Goal: Information Seeking & Learning: Find specific fact

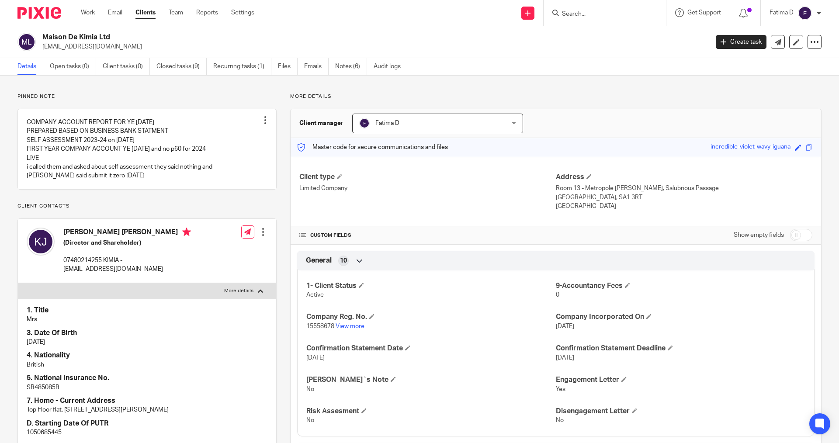
click at [564, 14] on input "Search" at bounding box center [600, 14] width 79 height 8
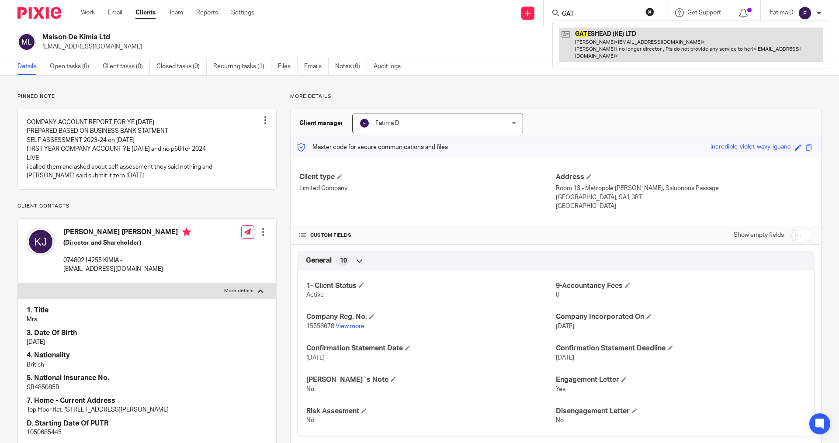
type input "GAT"
click at [590, 32] on link at bounding box center [691, 45] width 264 height 35
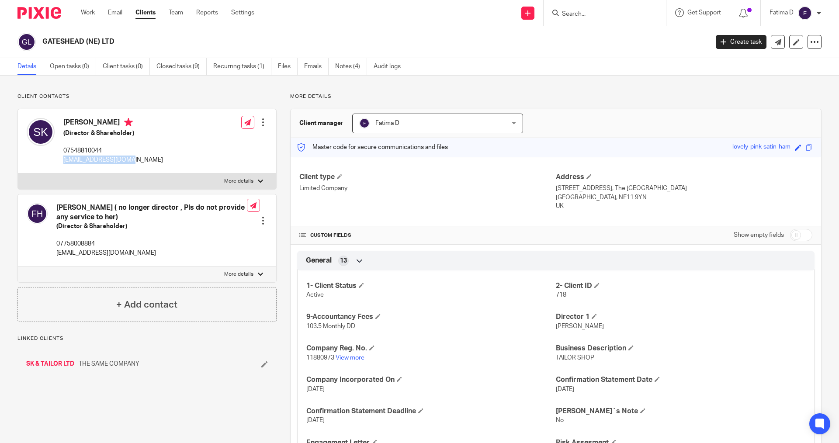
drag, startPoint x: 0, startPoint y: 0, endPoint x: 61, endPoint y: 159, distance: 170.2
click at [61, 159] on div "[PERSON_NAME] (Director & Shareholder) 07548810044 [EMAIL_ADDRESS][DOMAIN_NAME]" at bounding box center [95, 141] width 136 height 55
copy p "[EMAIL_ADDRESS][DOMAIN_NAME]"
click at [450, 345] on h4 "Company Reg. No." at bounding box center [430, 348] width 249 height 9
click at [254, 179] on label "More details" at bounding box center [147, 181] width 258 height 16
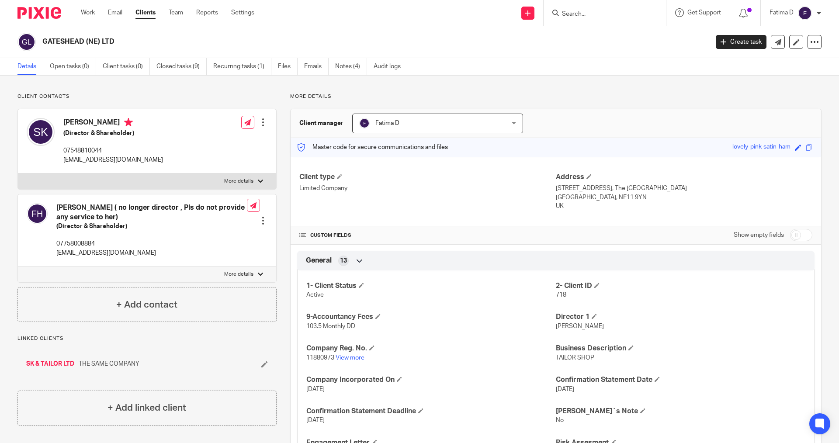
click at [18, 173] on input "More details" at bounding box center [17, 173] width 0 height 0
checkbox input "true"
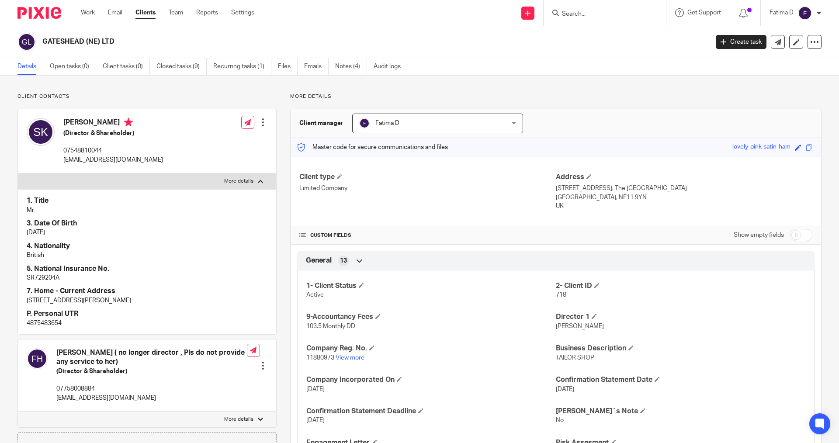
drag, startPoint x: 62, startPoint y: 323, endPoint x: 88, endPoint y: 321, distance: 25.8
click at [72, 323] on p "4875483654" at bounding box center [147, 323] width 241 height 9
click at [207, 317] on h4 "P. Personal UTR" at bounding box center [147, 313] width 241 height 9
click at [577, 16] on input "Search" at bounding box center [600, 14] width 79 height 8
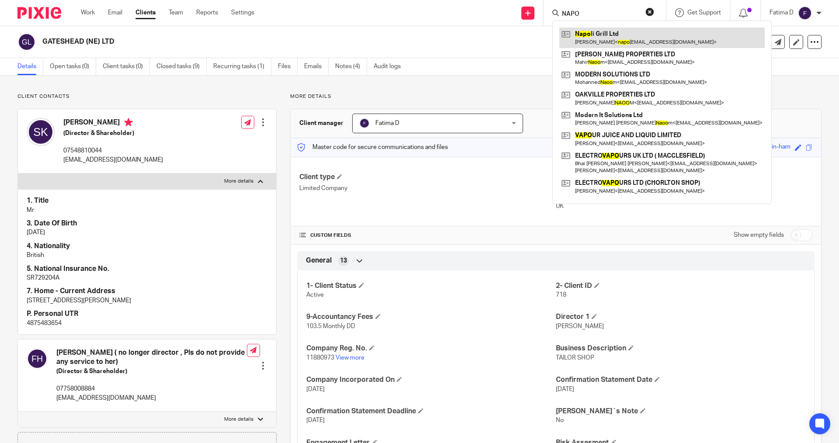
type input "NAPO"
click at [589, 32] on link at bounding box center [661, 38] width 205 height 20
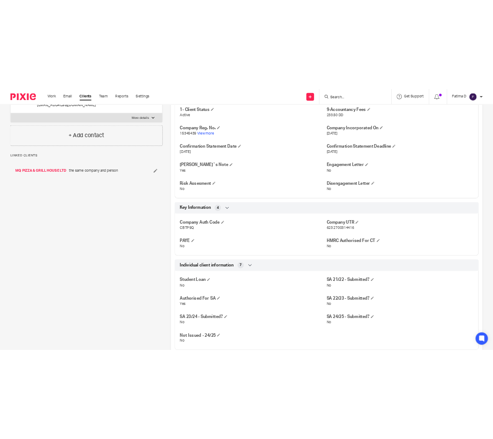
scroll to position [262, 0]
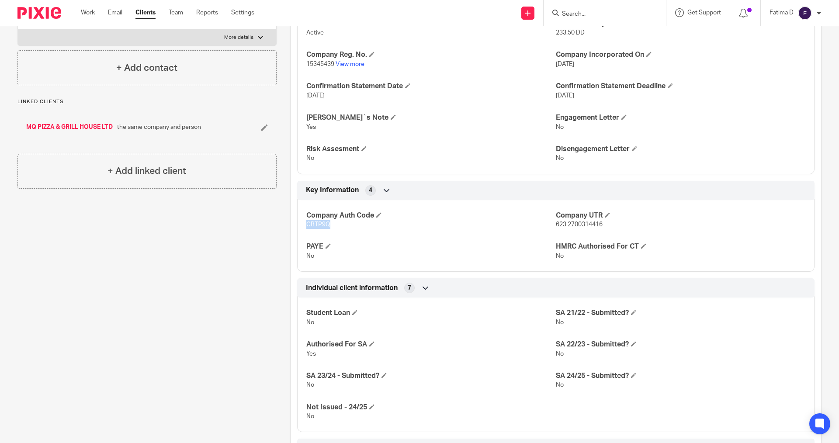
drag, startPoint x: 330, startPoint y: 224, endPoint x: 303, endPoint y: 228, distance: 26.9
click at [303, 228] on div "Company Auth Code CBTP9Q Company UTR 623 2700314416 PAYE No HMRC Authorised For…" at bounding box center [555, 232] width 517 height 79
copy span "CBTP9Q"
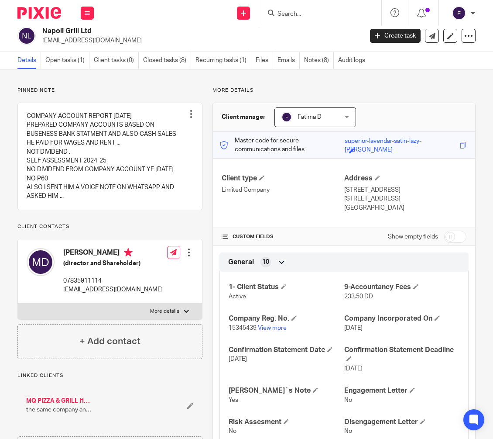
scroll to position [5, 0]
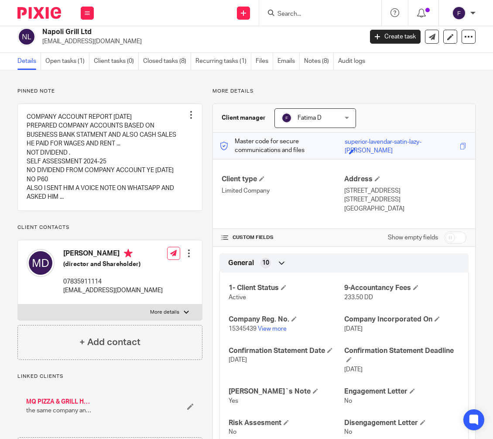
click at [184, 295] on div "Edit contact Create client from contact Export data Delete contact" at bounding box center [180, 272] width 26 height 55
click at [184, 315] on div at bounding box center [186, 312] width 5 height 5
click at [18, 304] on input "More details" at bounding box center [17, 304] width 0 height 0
checkbox input "true"
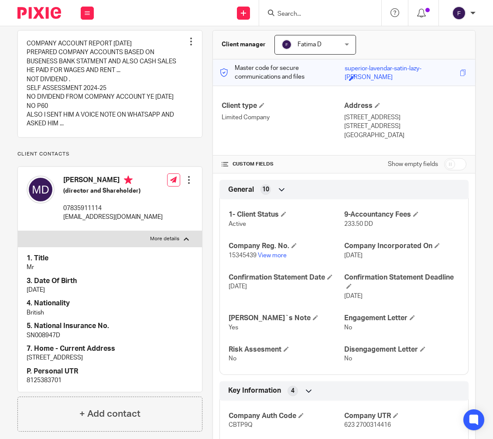
scroll to position [0, 0]
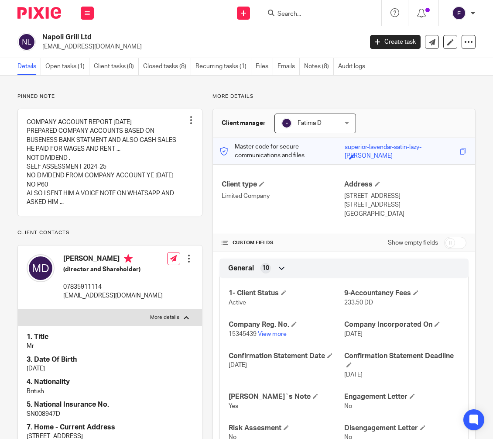
click at [293, 12] on input "Search" at bounding box center [316, 14] width 79 height 8
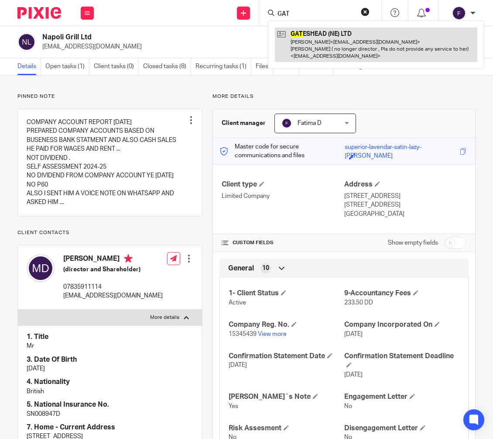
type input "GAT"
click at [304, 33] on link at bounding box center [376, 45] width 203 height 35
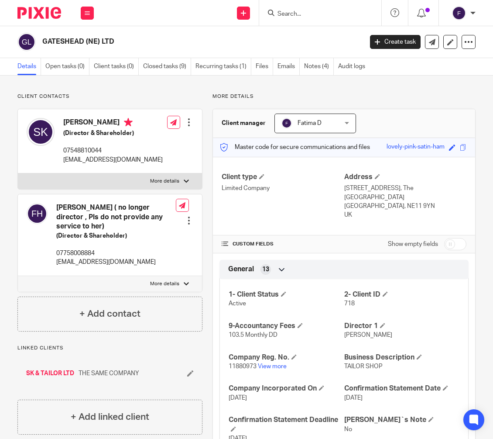
click at [184, 283] on div at bounding box center [186, 283] width 5 height 5
click at [18, 276] on input "More details" at bounding box center [17, 276] width 0 height 0
checkbox input "true"
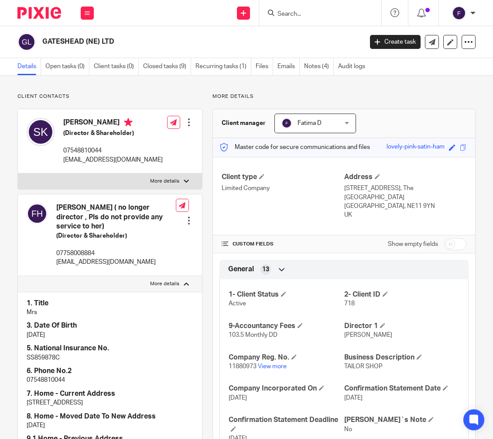
click at [185, 177] on label "More details" at bounding box center [110, 181] width 184 height 16
click at [18, 173] on input "More details" at bounding box center [17, 173] width 0 height 0
checkbox input "true"
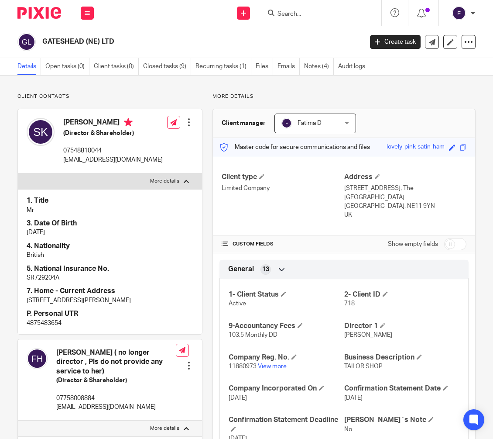
click at [52, 322] on p "4875483654" at bounding box center [110, 323] width 167 height 9
copy p "4875483654"
drag, startPoint x: 132, startPoint y: 158, endPoint x: 64, endPoint y: 158, distance: 68.6
click at [64, 158] on p "[EMAIL_ADDRESS][DOMAIN_NAME]" at bounding box center [113, 159] width 100 height 9
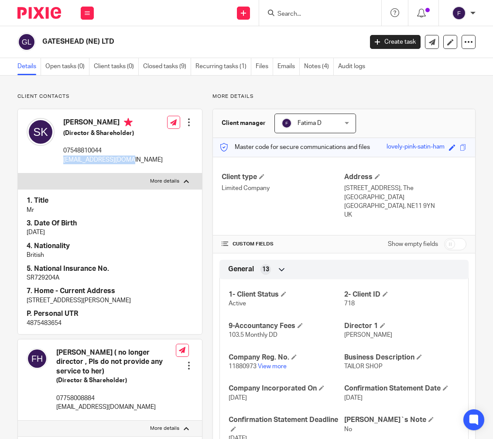
copy p "[EMAIL_ADDRESS][DOMAIN_NAME]"
click at [32, 278] on p "SR729204A" at bounding box center [110, 277] width 167 height 9
copy p "SR729204A"
drag, startPoint x: 451, startPoint y: 234, endPoint x: 459, endPoint y: 250, distance: 18.2
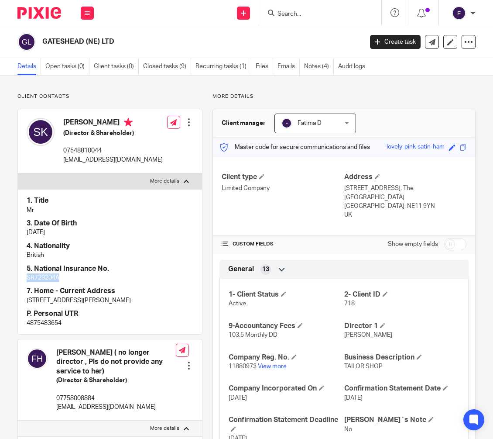
click at [454, 238] on input "checkbox" at bounding box center [456, 244] width 22 height 12
checkbox input "true"
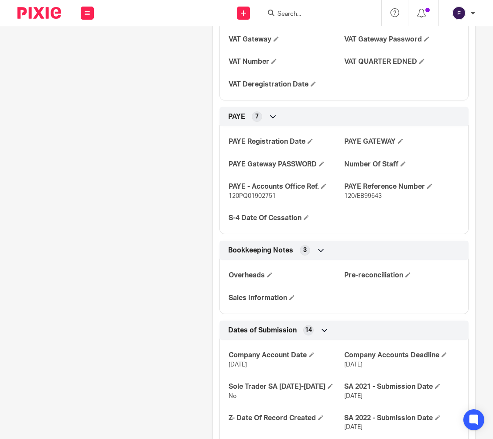
scroll to position [1115, 0]
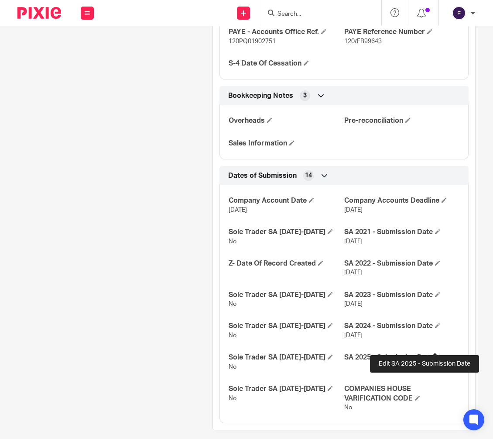
click at [435, 354] on span at bounding box center [437, 356] width 5 height 5
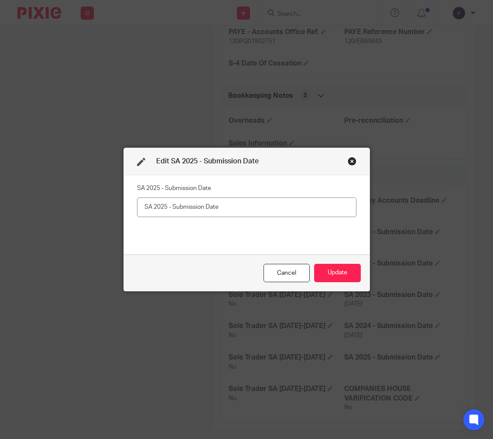
click at [145, 208] on input "text" at bounding box center [247, 207] width 220 height 20
type input "18/08/2025"
click at [342, 271] on button "Update" at bounding box center [337, 273] width 47 height 19
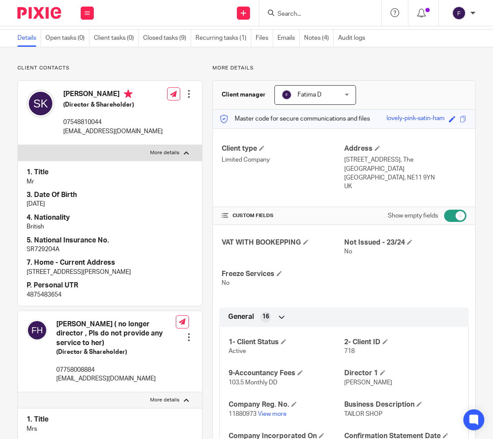
scroll to position [0, 0]
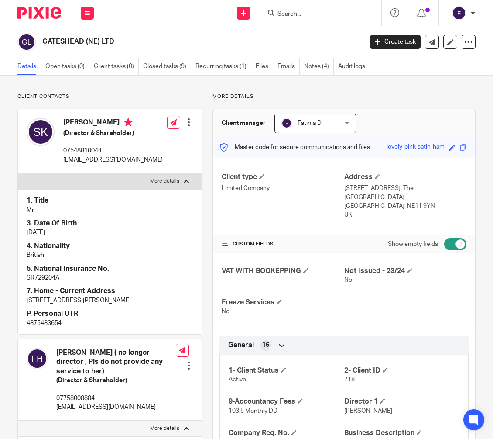
click at [302, 17] on input "Search" at bounding box center [316, 14] width 79 height 8
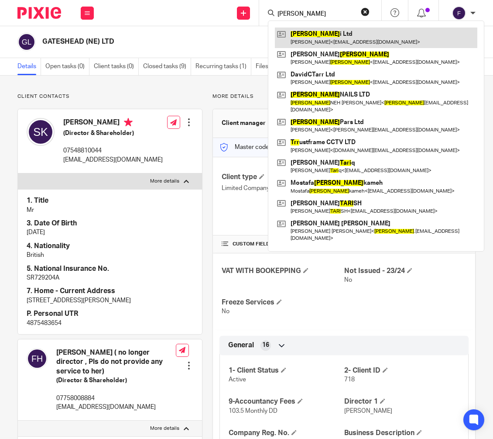
type input "tarr"
click at [306, 32] on link at bounding box center [376, 38] width 203 height 20
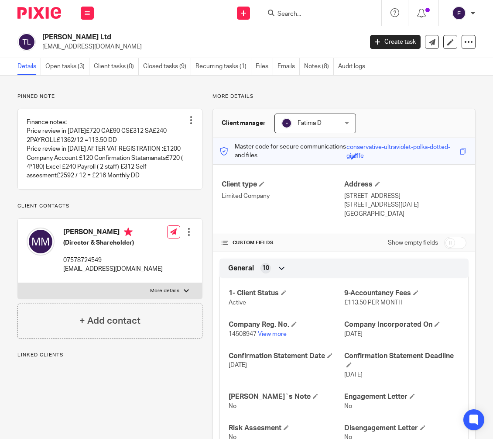
scroll to position [87, 0]
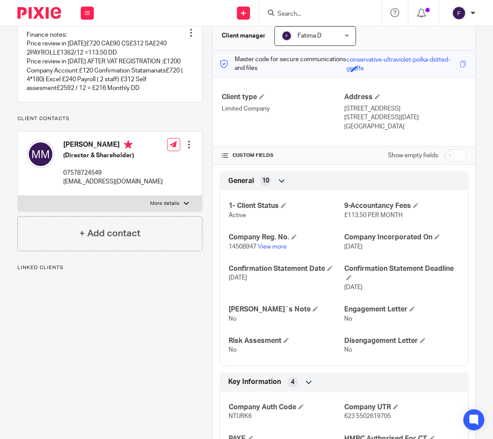
click at [186, 202] on div at bounding box center [186, 203] width 5 height 5
click at [18, 196] on input "More details" at bounding box center [17, 195] width 0 height 0
checkbox input "true"
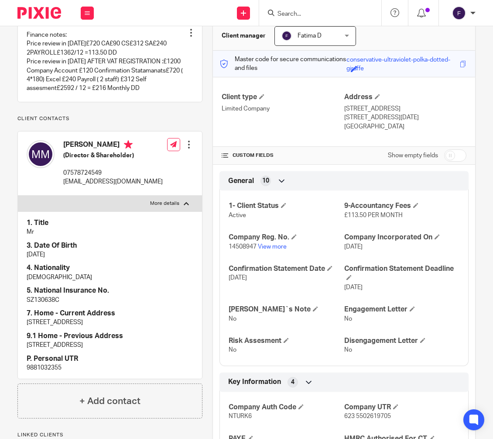
click at [52, 366] on p "9881032355" at bounding box center [110, 367] width 167 height 9
click at [54, 365] on p "9881032355" at bounding box center [110, 367] width 167 height 9
drag, startPoint x: 66, startPoint y: 367, endPoint x: 33, endPoint y: 368, distance: 32.3
click at [20, 368] on div "1. Title Mr 3. Date Of Birth 24/07/1982 4. Nationality Iranian 5. National Insu…" at bounding box center [110, 295] width 184 height 168
copy p "9881032355"
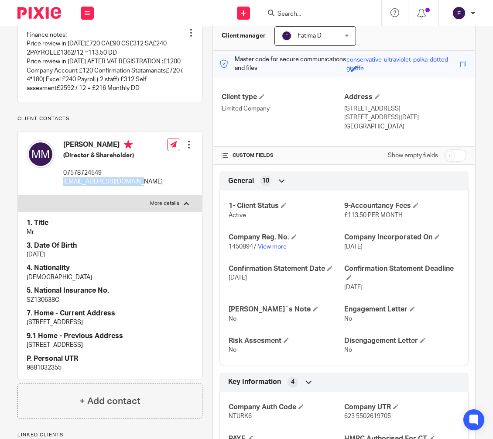
drag, startPoint x: 140, startPoint y: 182, endPoint x: 63, endPoint y: 182, distance: 77.3
click at [63, 182] on div "Mahdi Rajabi Marzdashti (Director & Shareholder) 07578724549 mahdirajabi82@yaho…" at bounding box center [95, 163] width 136 height 55
copy p "mahdirajabi82@yahoo.com"
drag, startPoint x: 452, startPoint y: 157, endPoint x: 432, endPoint y: 231, distance: 76.8
click at [452, 158] on input "checkbox" at bounding box center [456, 155] width 22 height 12
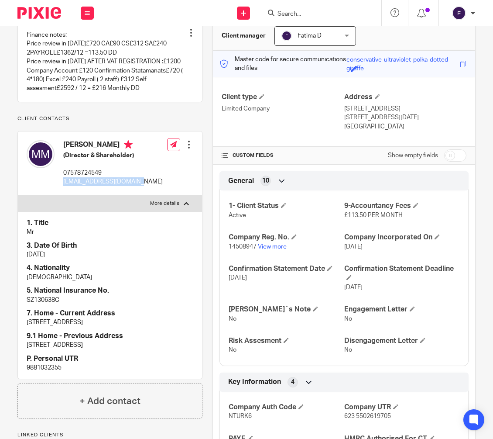
checkbox input "true"
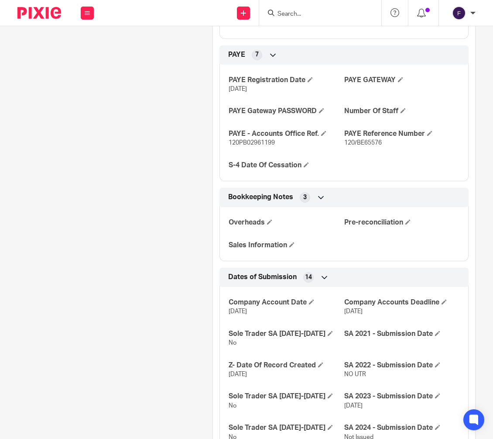
scroll to position [1159, 0]
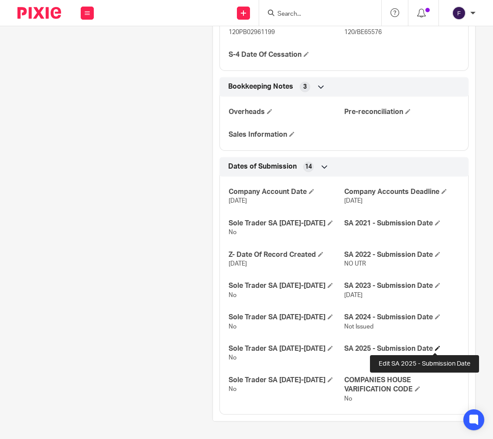
click at [437, 346] on span at bounding box center [437, 347] width 5 height 5
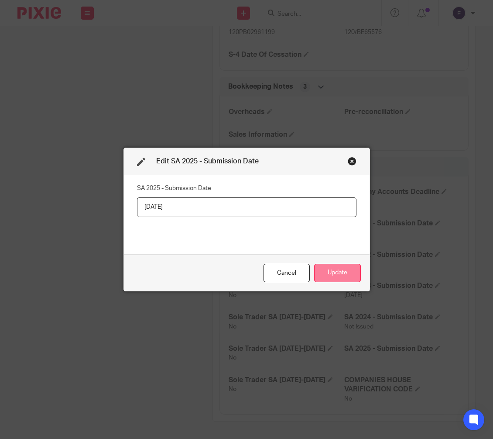
type input "18/08/2025"
click at [335, 276] on button "Update" at bounding box center [337, 273] width 47 height 19
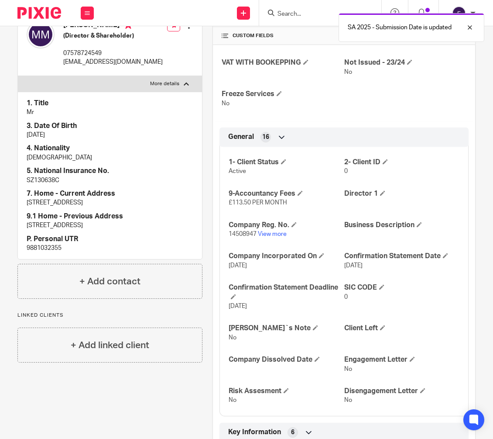
scroll to position [154, 0]
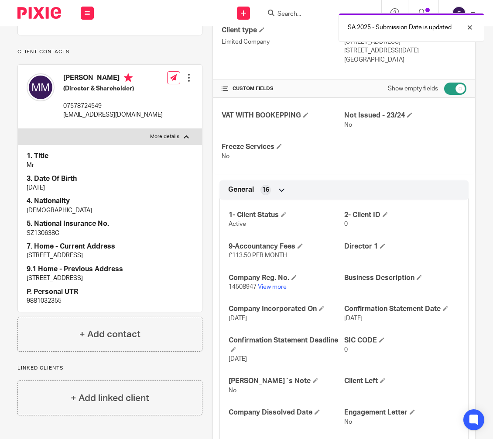
click at [39, 234] on p "SZ130638C" at bounding box center [110, 233] width 167 height 9
copy p "SZ130638C"
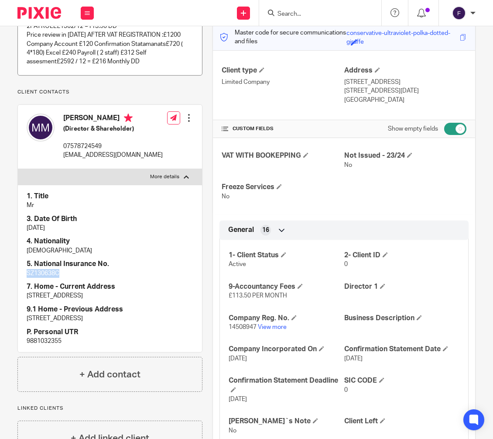
scroll to position [0, 0]
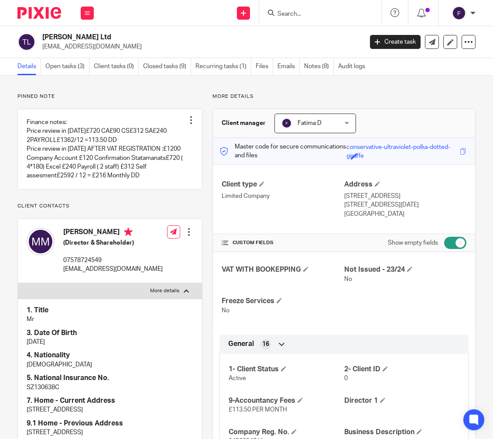
click at [305, 10] on input "Search" at bounding box center [316, 14] width 79 height 8
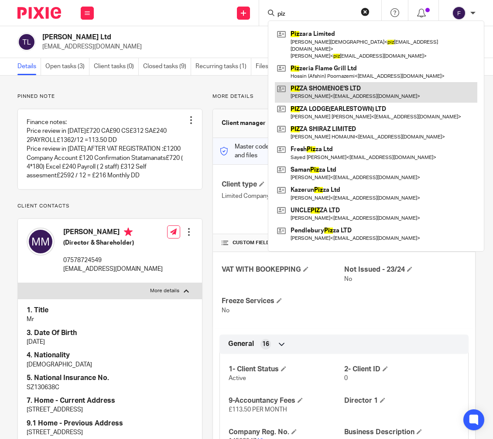
type input "piz"
click at [317, 82] on link at bounding box center [376, 92] width 203 height 20
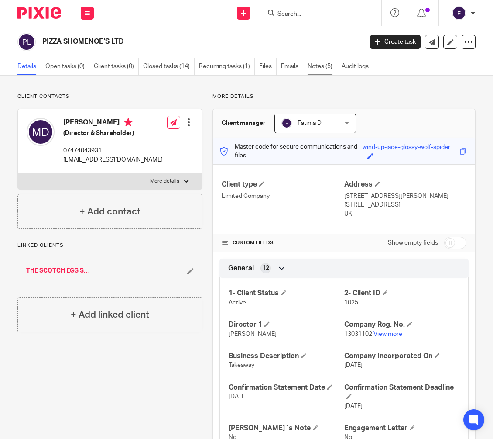
click at [316, 66] on link "Notes (5)" at bounding box center [323, 66] width 30 height 17
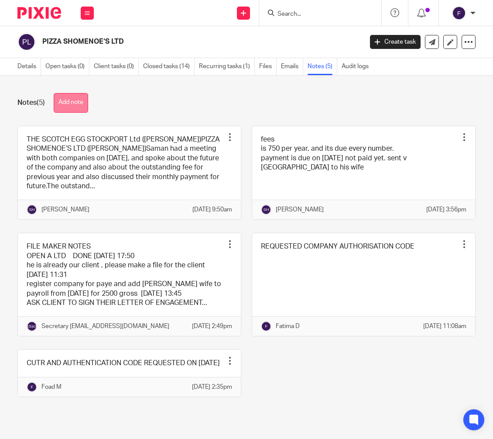
click at [72, 98] on button "Add note" at bounding box center [71, 103] width 35 height 20
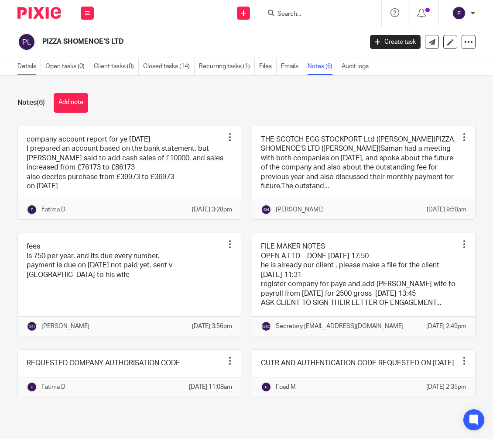
click at [28, 67] on link "Details" at bounding box center [29, 66] width 24 height 17
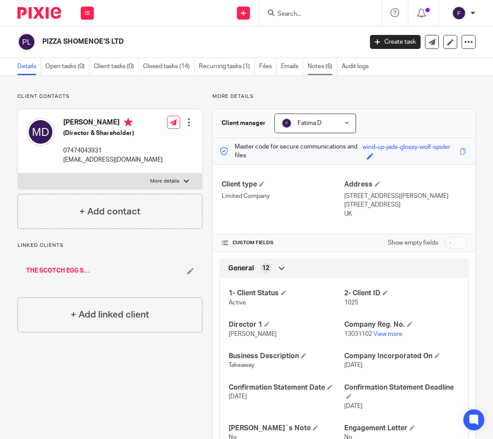
click at [321, 69] on link "Notes (6)" at bounding box center [323, 66] width 30 height 17
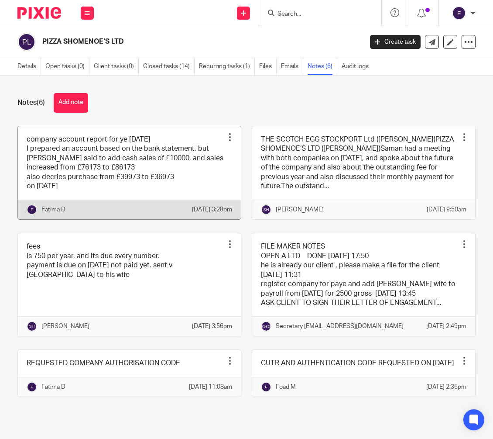
click at [154, 180] on link at bounding box center [129, 172] width 223 height 93
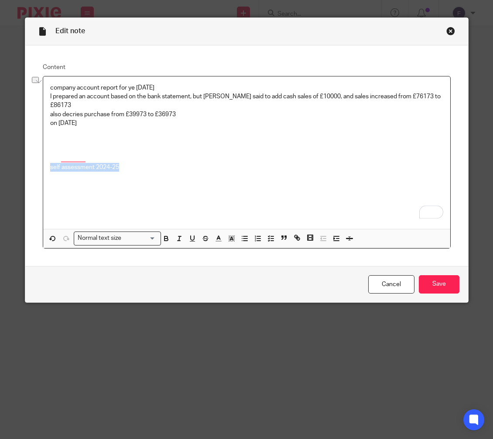
drag, startPoint x: 126, startPoint y: 158, endPoint x: 47, endPoint y: 157, distance: 79.1
click at [50, 163] on p "self assessment 2024-25" at bounding box center [246, 167] width 393 height 9
click at [146, 238] on input "Search for option" at bounding box center [139, 238] width 31 height 9
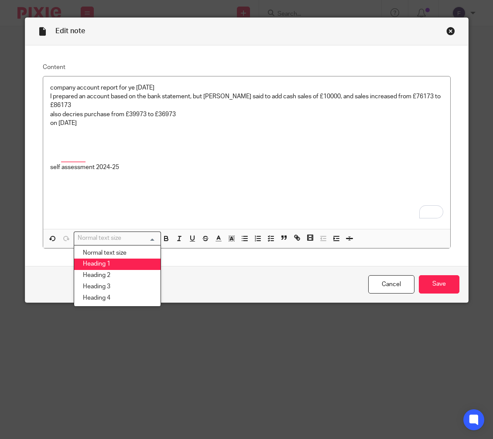
click at [120, 266] on li "Heading 1" at bounding box center [117, 264] width 86 height 11
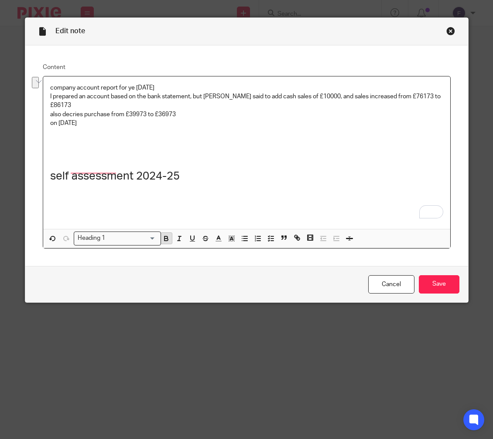
click at [165, 238] on icon "button" at bounding box center [166, 239] width 8 height 8
drag, startPoint x: 190, startPoint y: 242, endPoint x: 204, endPoint y: 242, distance: 13.5
click at [191, 242] on icon "button" at bounding box center [193, 239] width 8 height 8
drag, startPoint x: 190, startPoint y: 88, endPoint x: 47, endPoint y: 84, distance: 143.7
click at [50, 84] on p "company account report for ye 30.11.2024" at bounding box center [246, 87] width 393 height 9
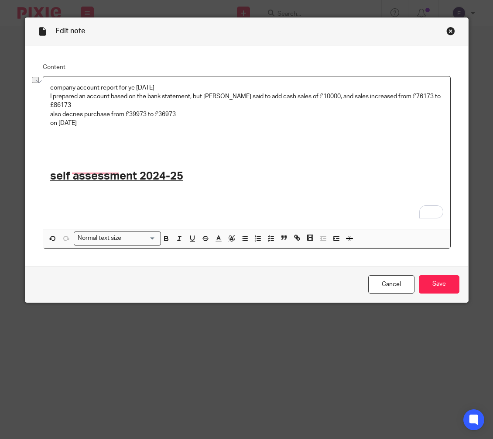
click at [148, 238] on input "Search for option" at bounding box center [139, 238] width 31 height 9
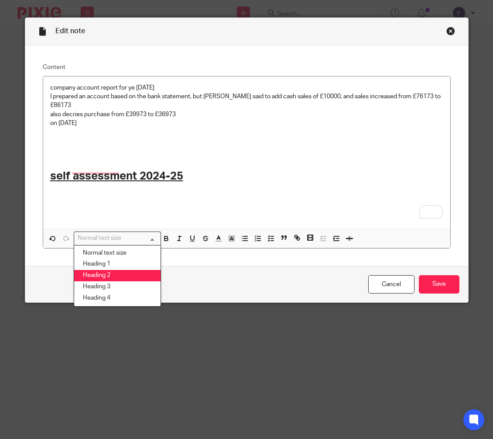
click at [123, 271] on li "Heading 2" at bounding box center [117, 275] width 86 height 11
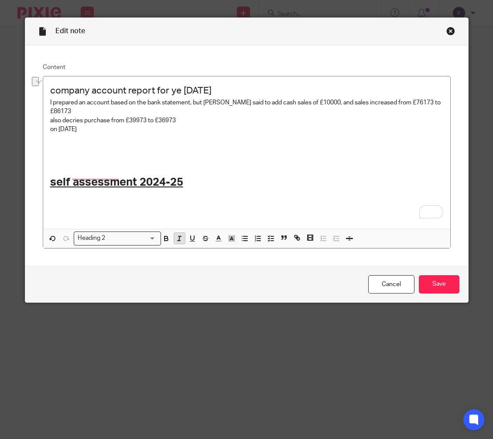
drag, startPoint x: 162, startPoint y: 237, endPoint x: 177, endPoint y: 239, distance: 15.0
click at [162, 237] on icon "button" at bounding box center [166, 239] width 8 height 8
click at [189, 239] on icon "button" at bounding box center [193, 239] width 8 height 8
click at [199, 176] on h1 "self assessment 2024-25" at bounding box center [246, 183] width 393 height 14
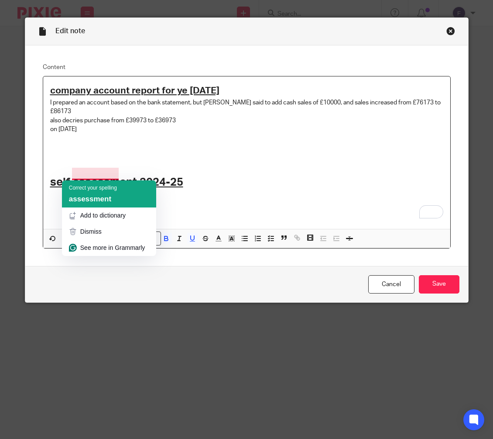
drag, startPoint x: 100, startPoint y: 200, endPoint x: 161, endPoint y: 192, distance: 61.3
click at [101, 200] on span "assessment" at bounding box center [90, 199] width 42 height 8
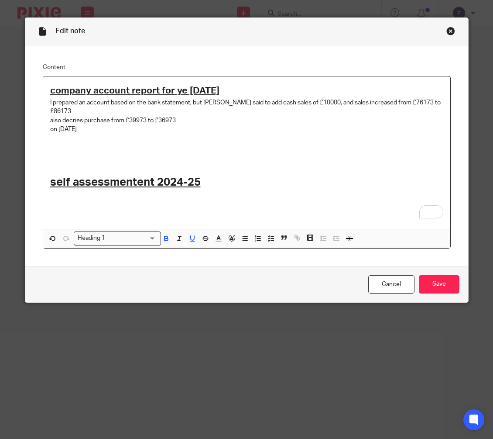
click at [201, 176] on h1 "self assessmentent 2024-25" at bounding box center [246, 183] width 393 height 14
click at [437, 283] on input "Save" at bounding box center [439, 284] width 41 height 19
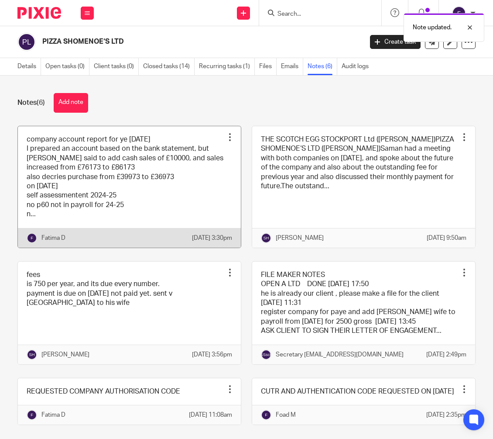
click at [226, 133] on div at bounding box center [230, 137] width 9 height 9
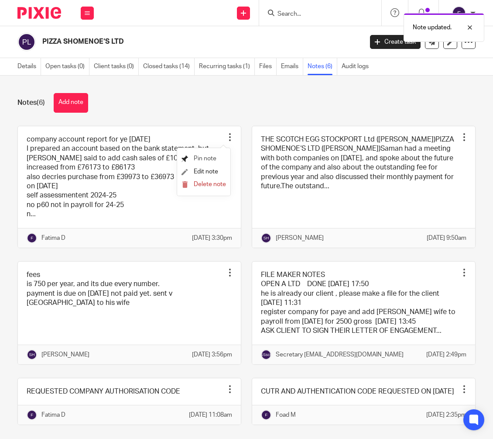
click at [210, 160] on span "Pin note" at bounding box center [205, 158] width 23 height 6
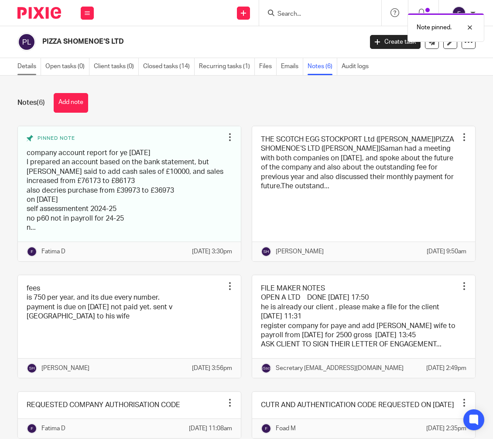
click at [31, 66] on link "Details" at bounding box center [29, 66] width 24 height 17
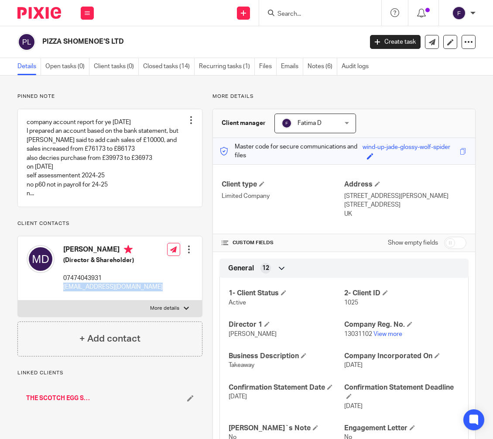
drag, startPoint x: 160, startPoint y: 287, endPoint x: 62, endPoint y: 288, distance: 98.7
click at [62, 288] on div "[PERSON_NAME] (Director & Shareholder) 07474043931 [EMAIL_ADDRESS][DOMAIN_NAME]…" at bounding box center [110, 268] width 184 height 64
copy p "m.poyadehghani2005@gmail.com"
click at [383, 331] on link "View more" at bounding box center [388, 334] width 29 height 6
click at [185, 308] on div at bounding box center [186, 308] width 5 height 5
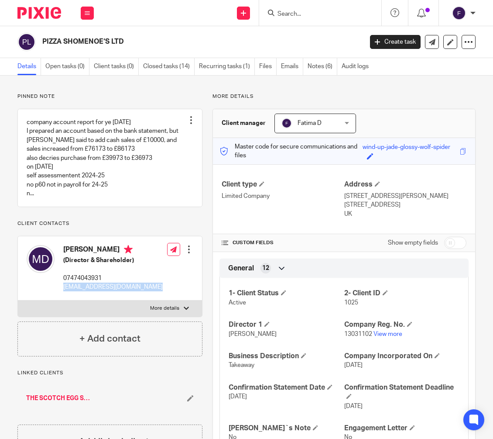
click at [18, 300] on input "More details" at bounding box center [17, 300] width 0 height 0
checkbox input "true"
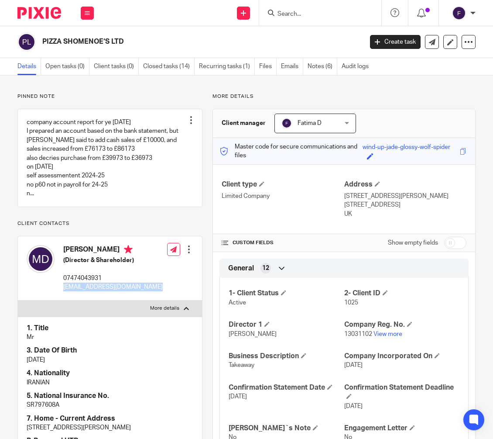
scroll to position [218, 0]
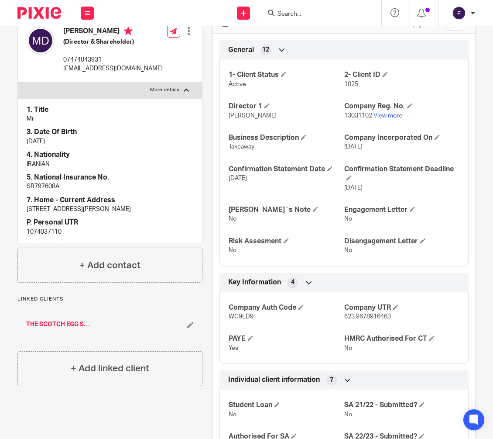
click at [55, 184] on p "SR797608A" at bounding box center [110, 186] width 167 height 9
copy p "SR797608A"
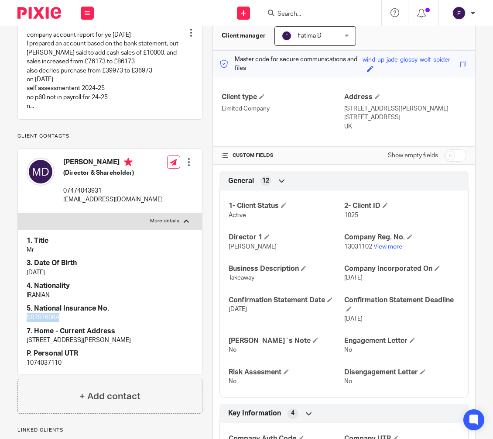
scroll to position [306, 0]
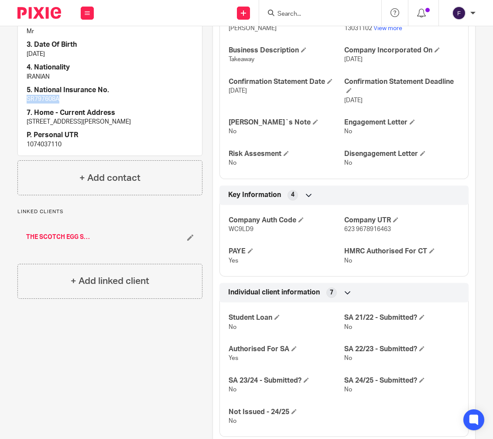
click at [61, 237] on link "THE SCOTCH EGG STOCKPORT Ltd" at bounding box center [59, 237] width 67 height 9
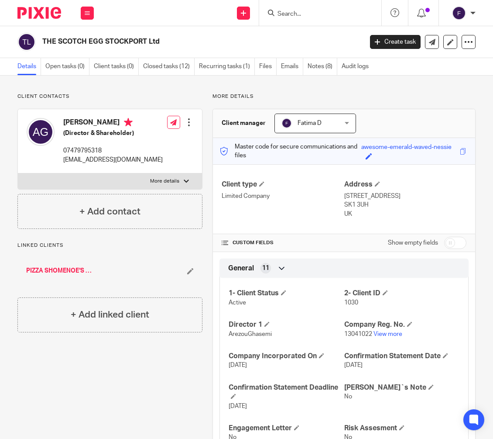
drag, startPoint x: 146, startPoint y: 156, endPoint x: 78, endPoint y: 159, distance: 67.7
click at [63, 164] on div "[PERSON_NAME] (Director & Shareholder) 07479795318 [EMAIL_ADDRESS][DOMAIN_NAME]…" at bounding box center [110, 141] width 184 height 64
copy p "[EMAIL_ADDRESS][DOMAIN_NAME]"
click at [382, 337] on link "View more" at bounding box center [388, 334] width 29 height 6
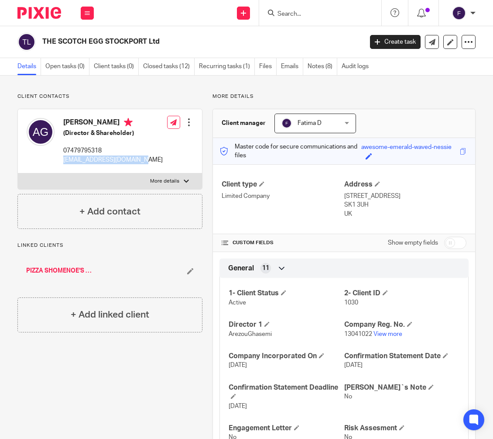
click at [186, 181] on div at bounding box center [186, 181] width 5 height 5
click at [18, 173] on input "More details" at bounding box center [17, 173] width 0 height 0
checkbox input "true"
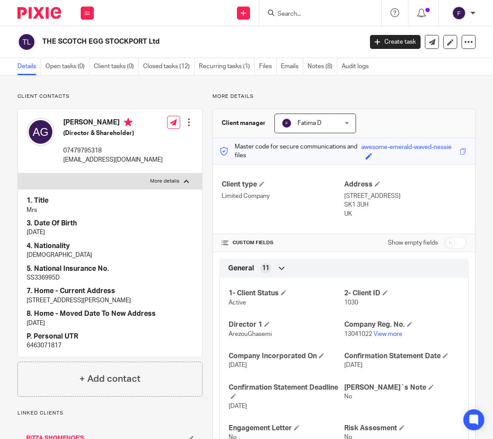
click at [48, 276] on p "SS336995D" at bounding box center [110, 277] width 167 height 9
copy p "SS336995D"
